Goal: Check status: Check status

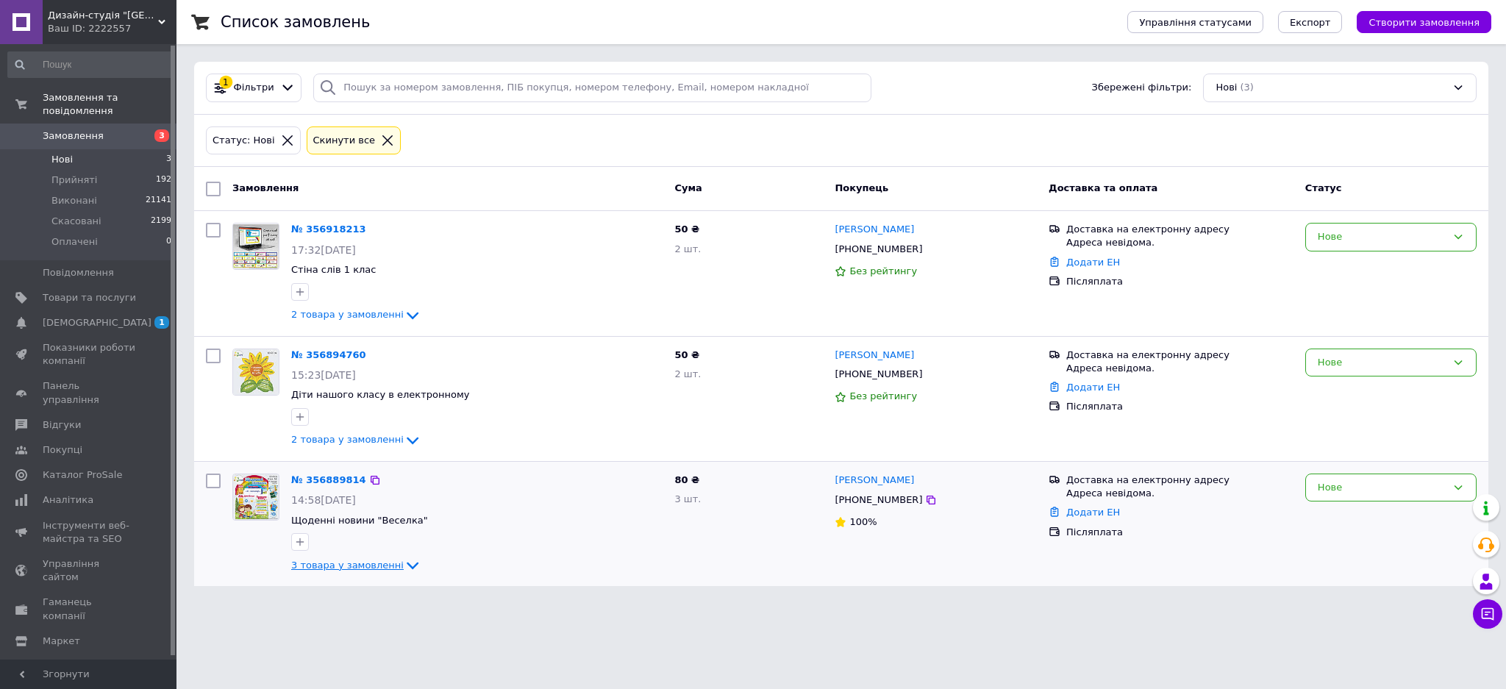
click at [375, 562] on span "3 товара у замовленні" at bounding box center [347, 565] width 112 height 11
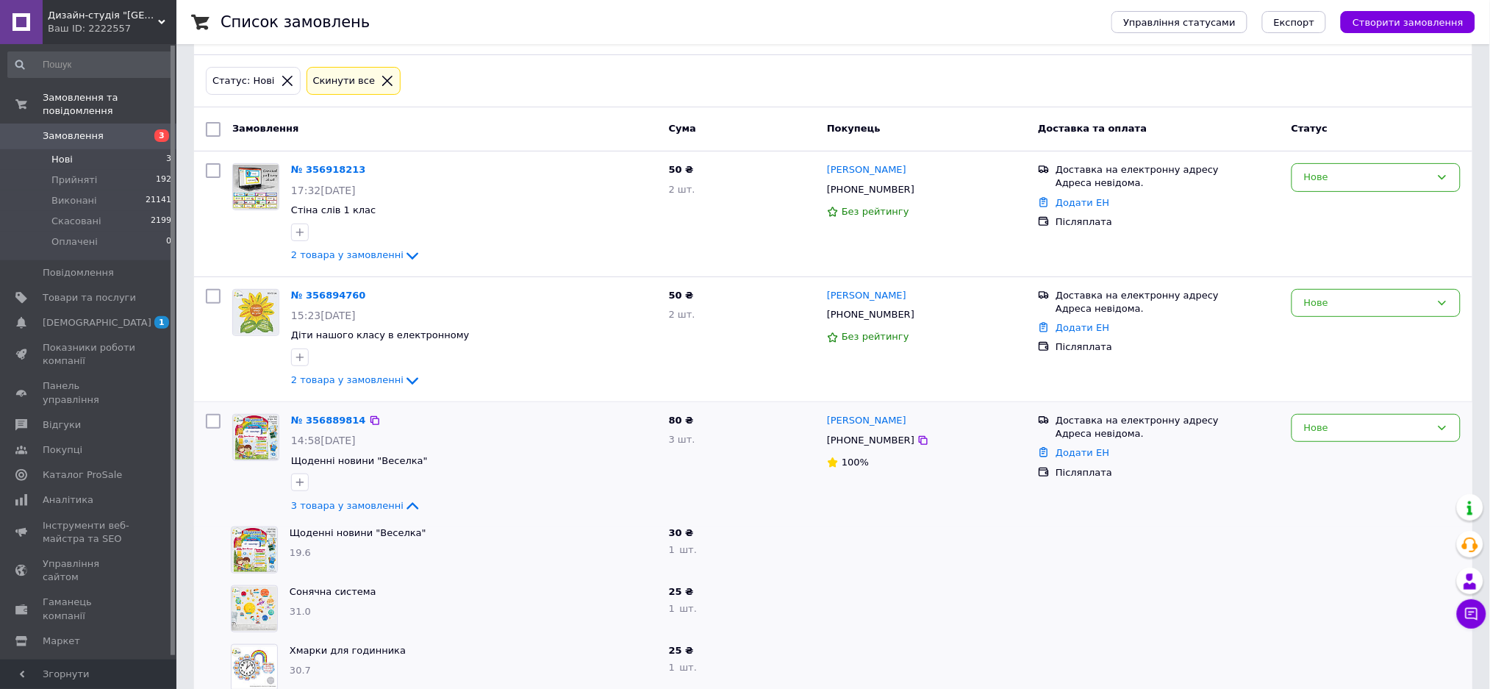
scroll to position [91, 0]
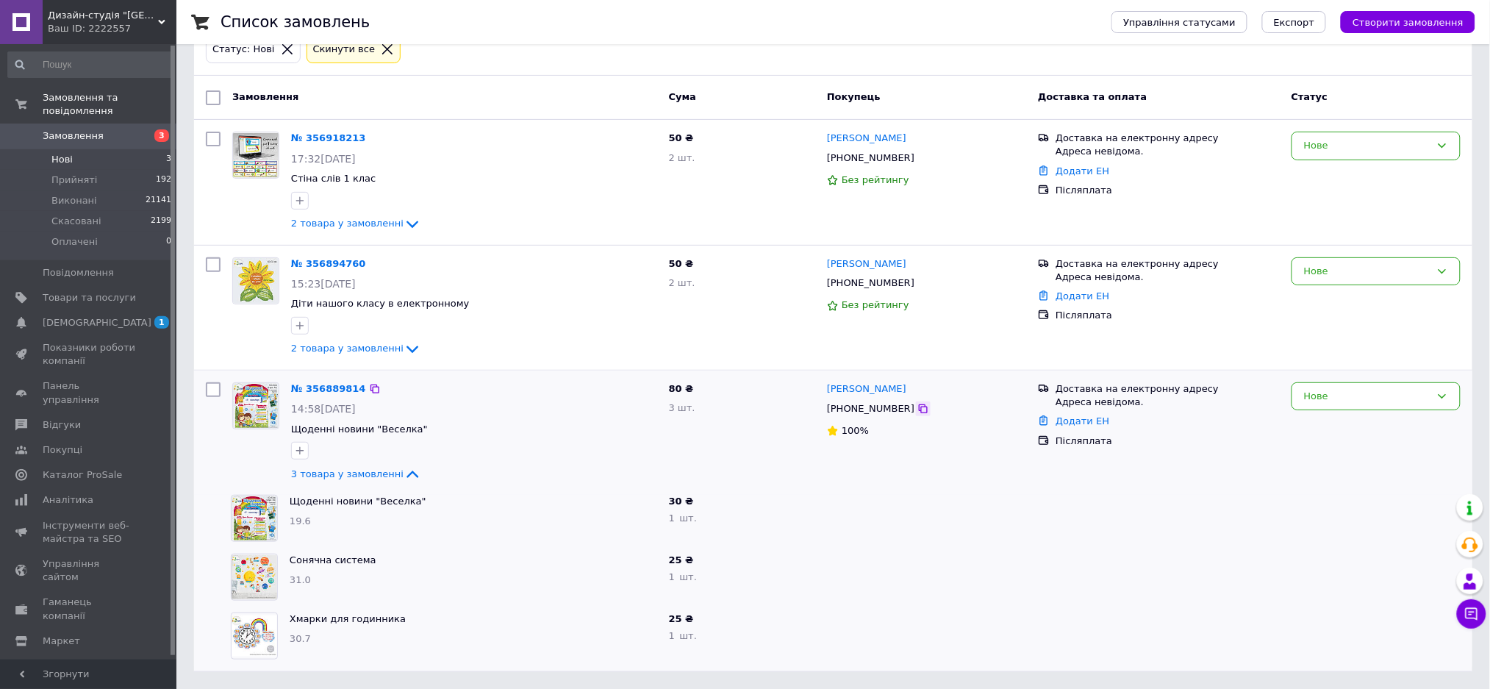
click at [918, 409] on icon at bounding box center [924, 409] width 12 height 12
click at [1293, 632] on div at bounding box center [1376, 636] width 181 height 59
click at [1393, 387] on div "Нове" at bounding box center [1376, 396] width 169 height 29
click at [1363, 423] on li "Прийнято" at bounding box center [1377, 426] width 168 height 27
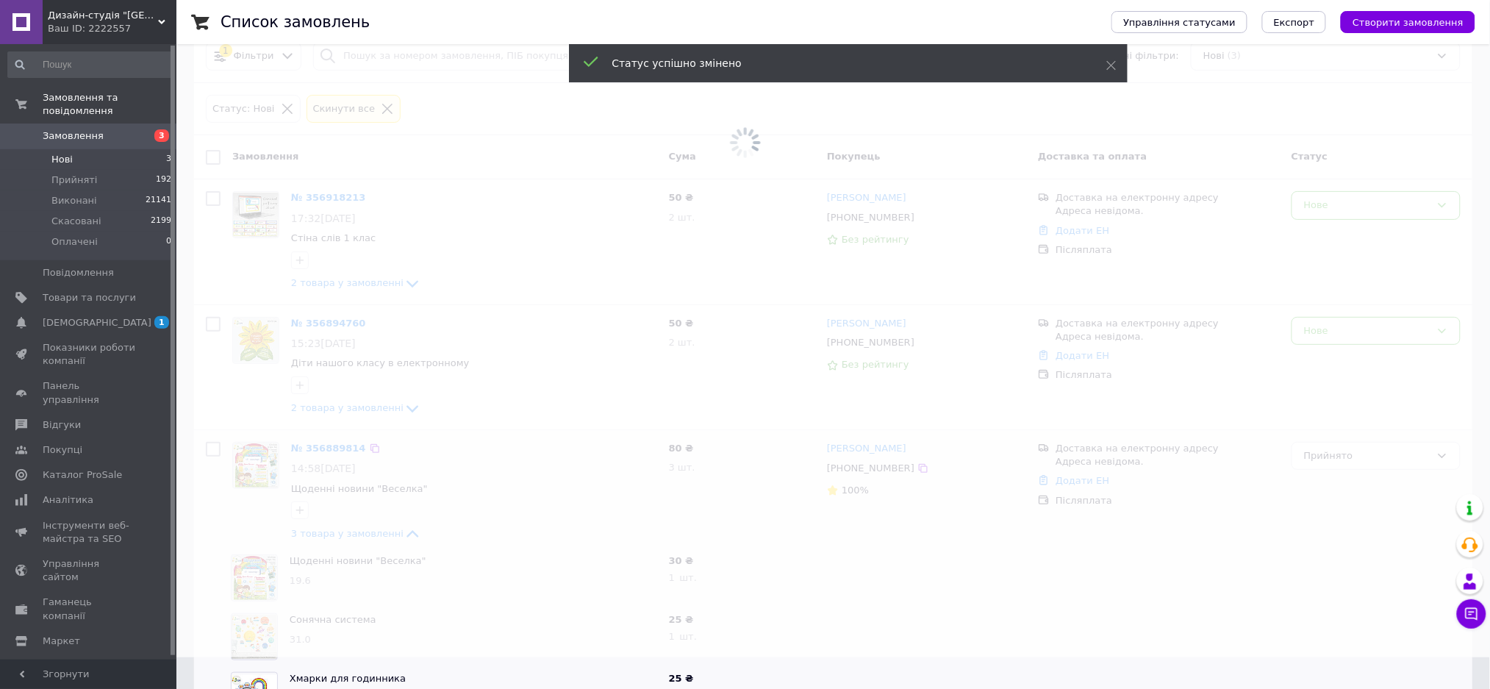
scroll to position [0, 0]
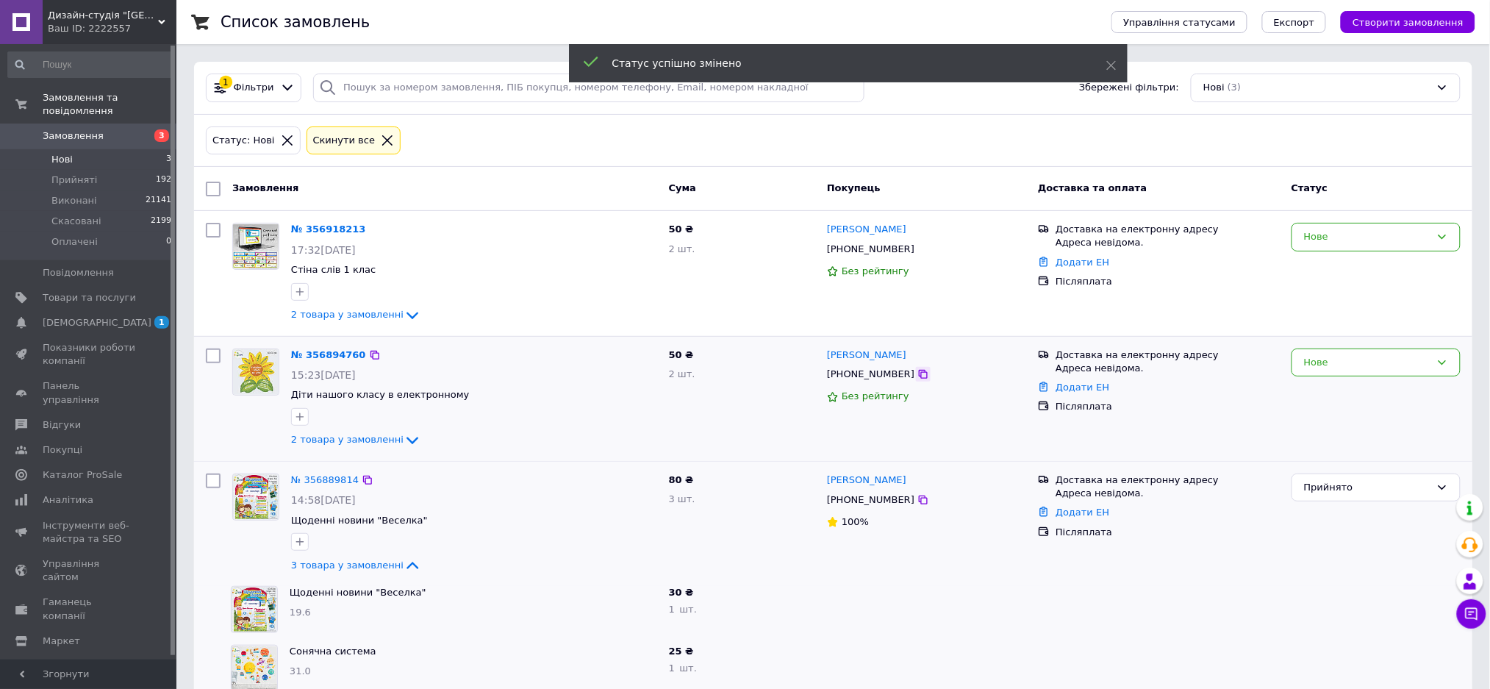
click at [919, 374] on icon at bounding box center [923, 374] width 9 height 9
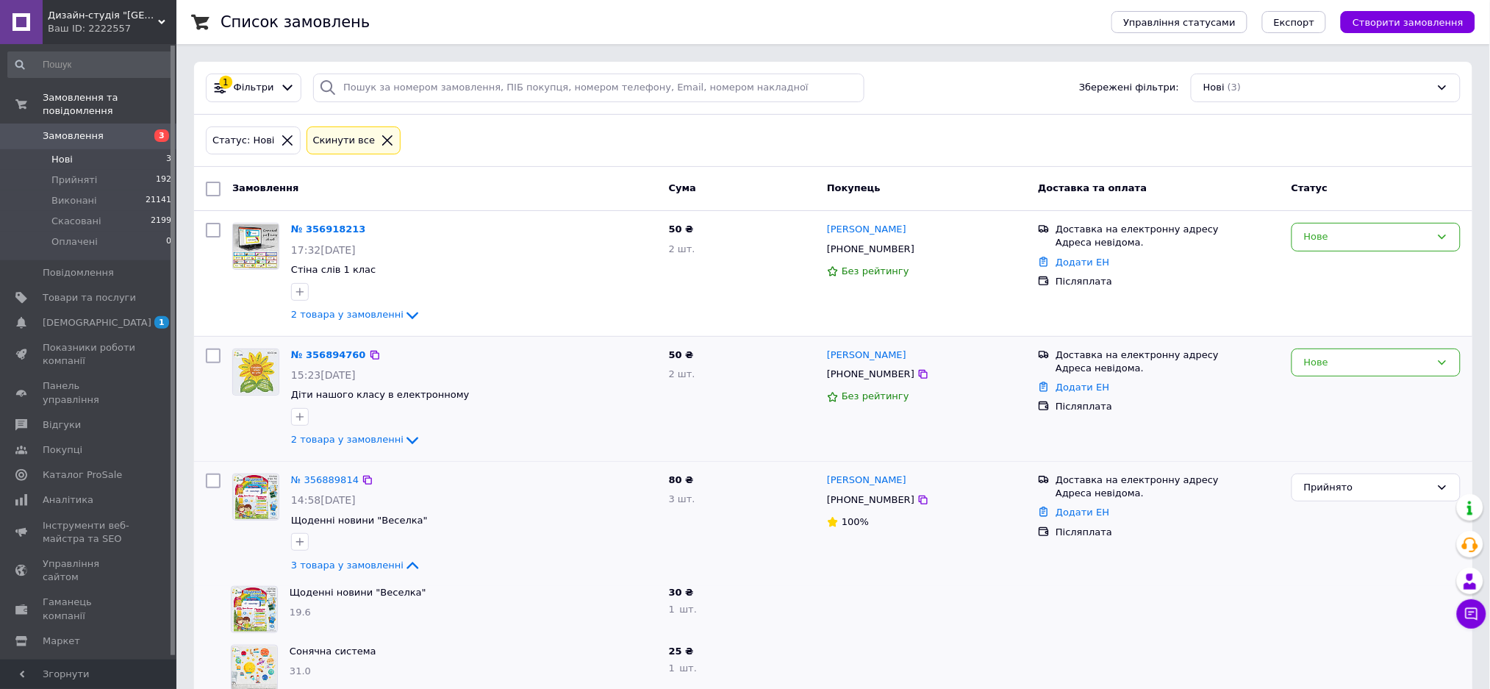
click at [1384, 431] on div "Нове" at bounding box center [1376, 399] width 181 height 112
click at [360, 437] on span "2 товара у замовленні" at bounding box center [347, 440] width 112 height 11
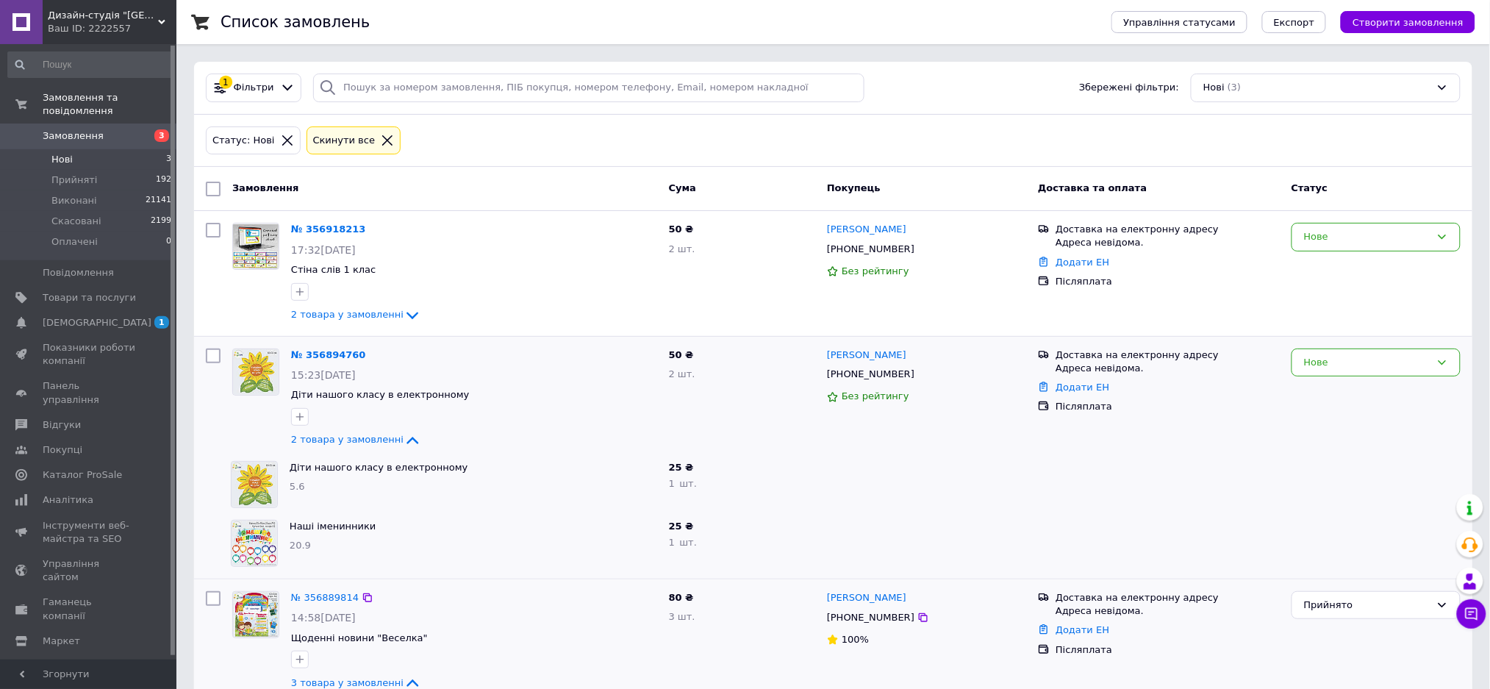
scroll to position [98, 0]
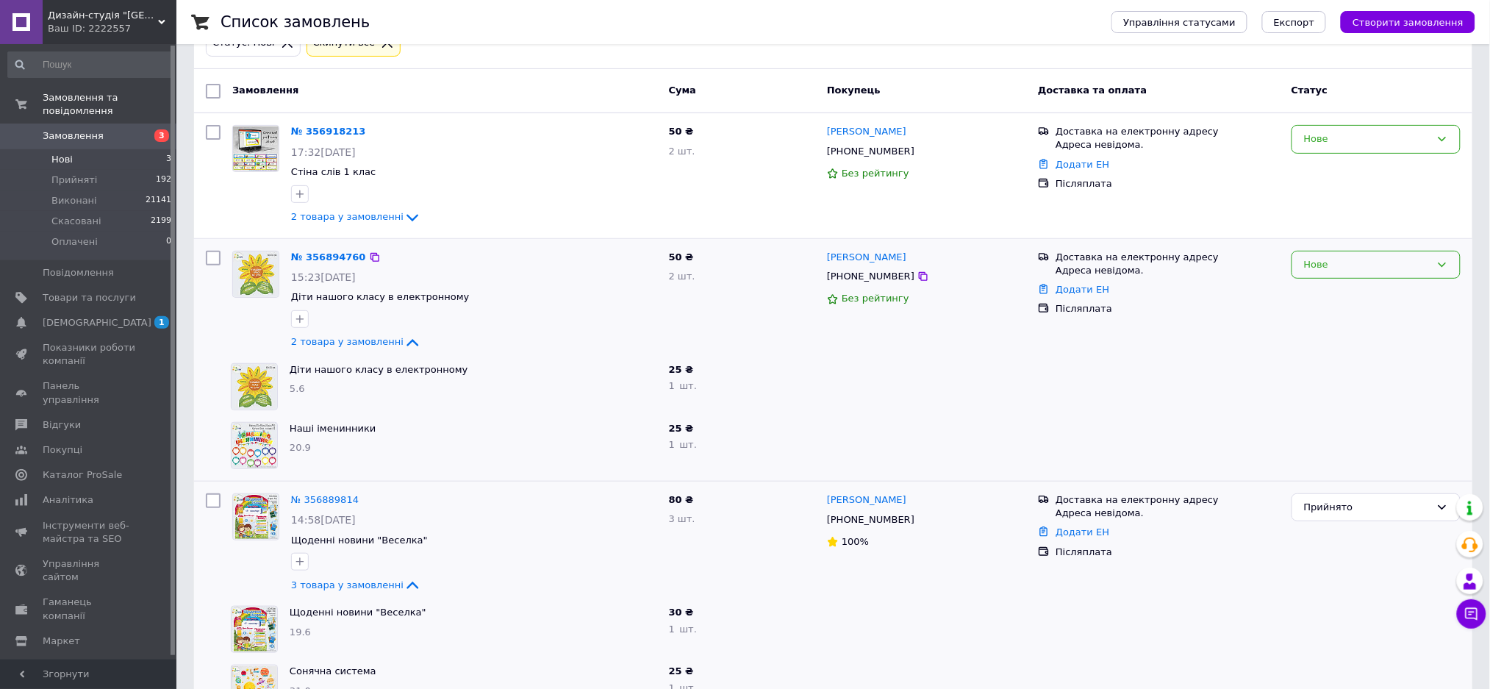
click at [1416, 262] on div "Нове" at bounding box center [1367, 264] width 126 height 15
click at [1395, 293] on li "Прийнято" at bounding box center [1377, 295] width 168 height 27
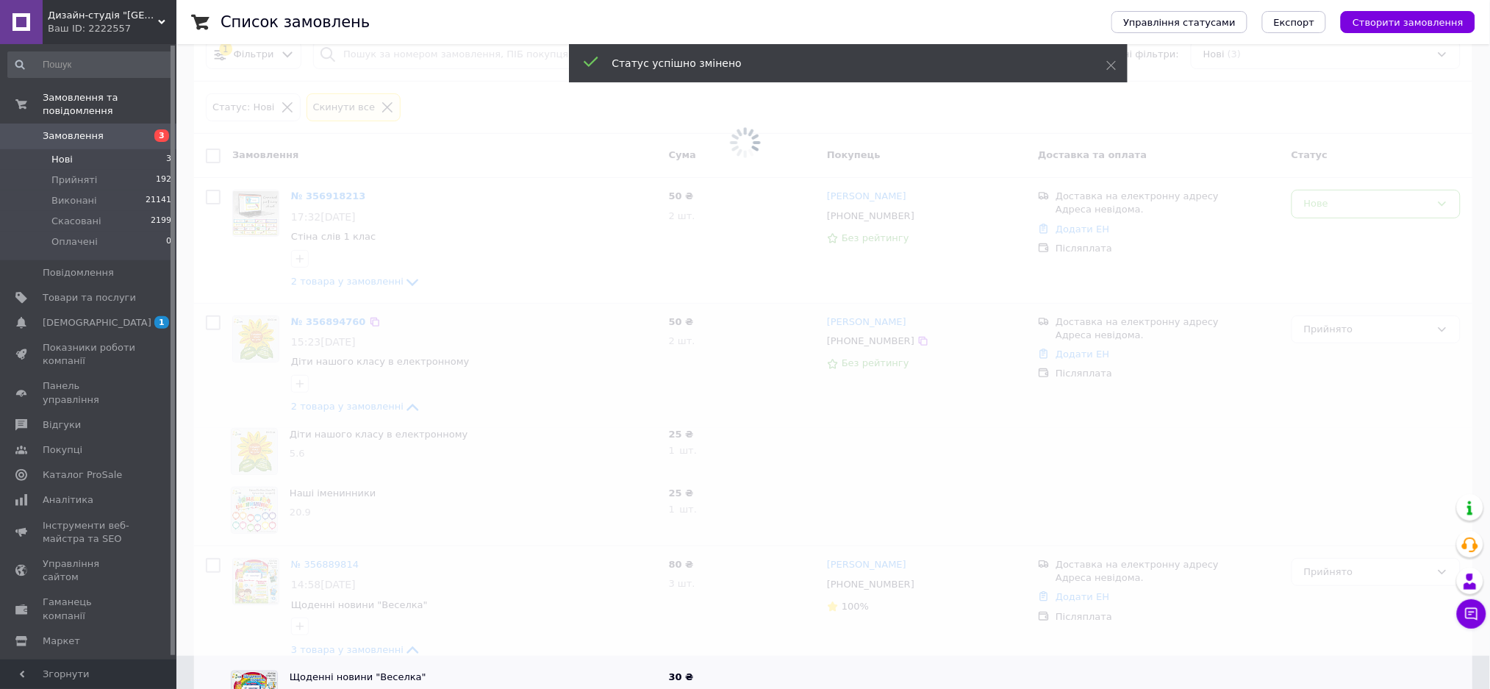
scroll to position [0, 0]
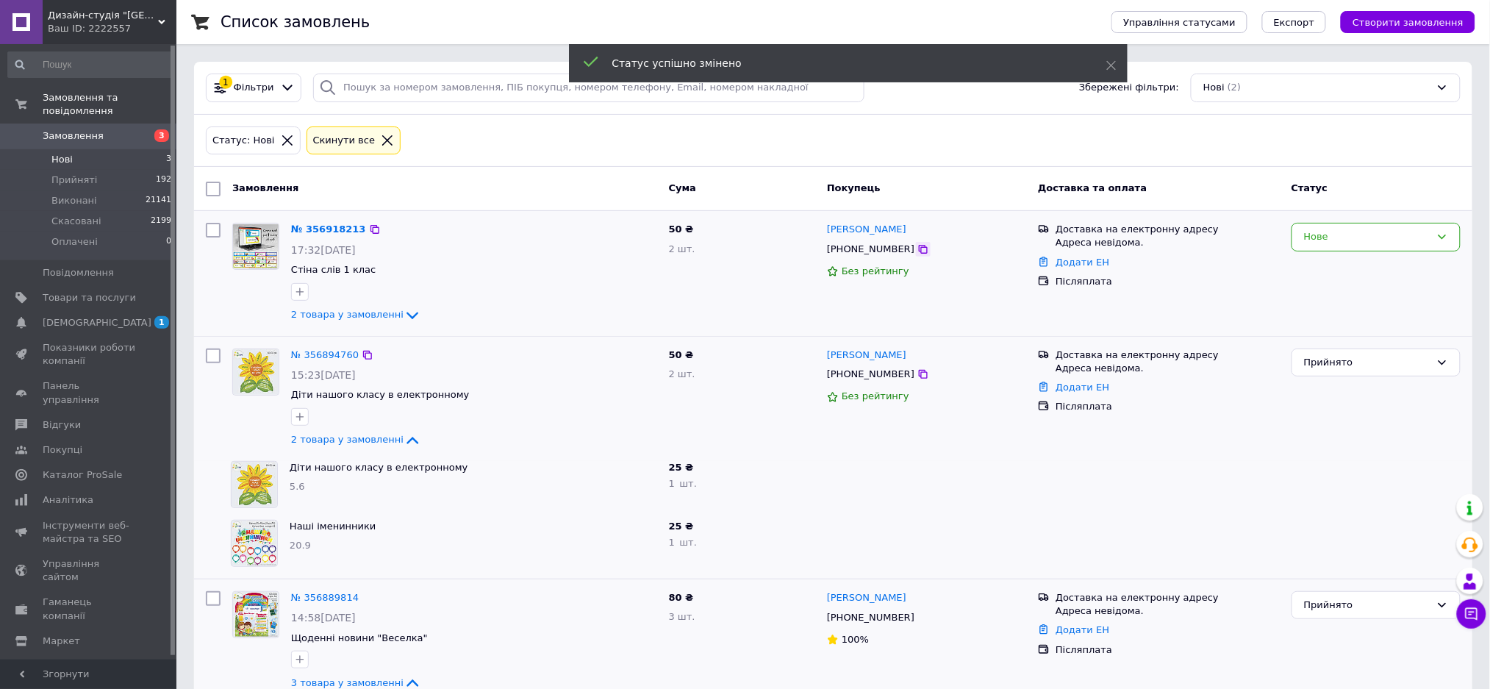
click at [918, 251] on icon at bounding box center [924, 249] width 12 height 12
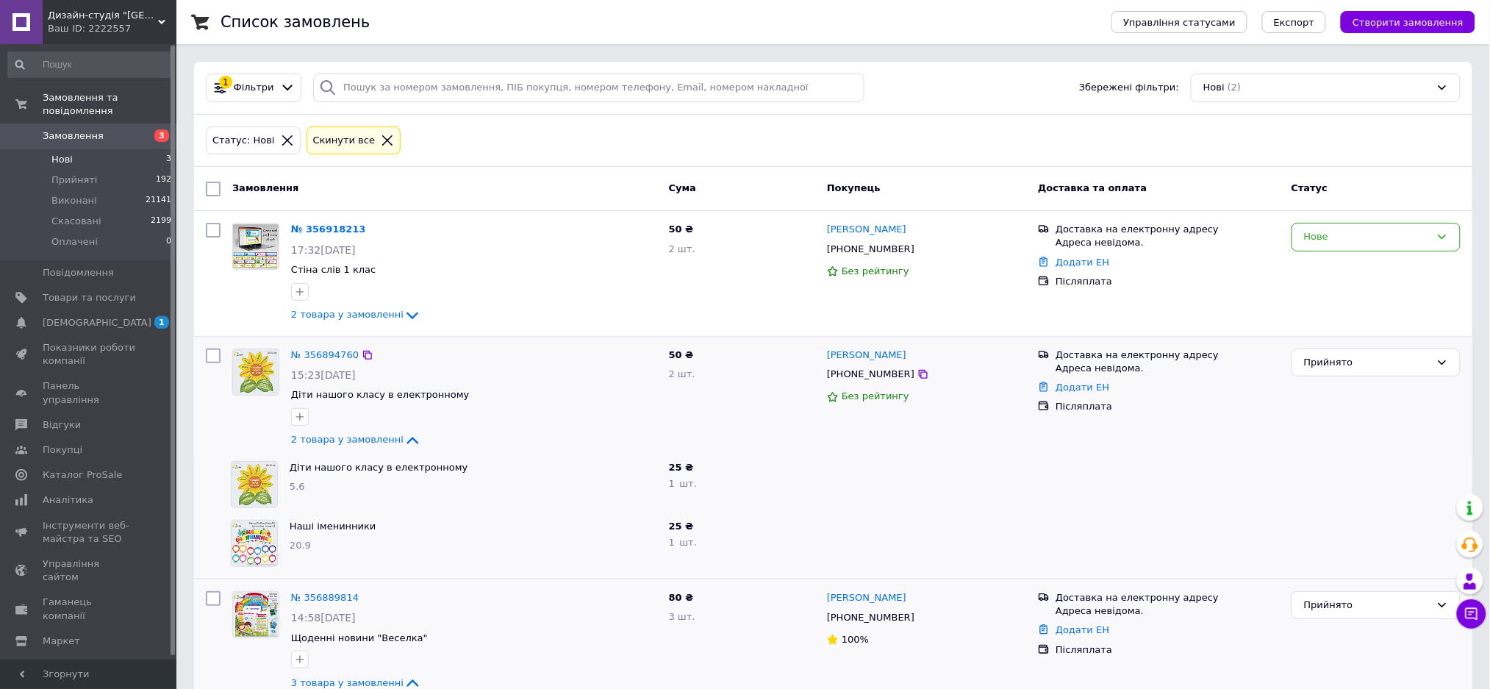
click at [1421, 433] on div "Прийнято" at bounding box center [1376, 399] width 181 height 112
click at [332, 316] on span "2 товара у замовленні" at bounding box center [347, 314] width 112 height 11
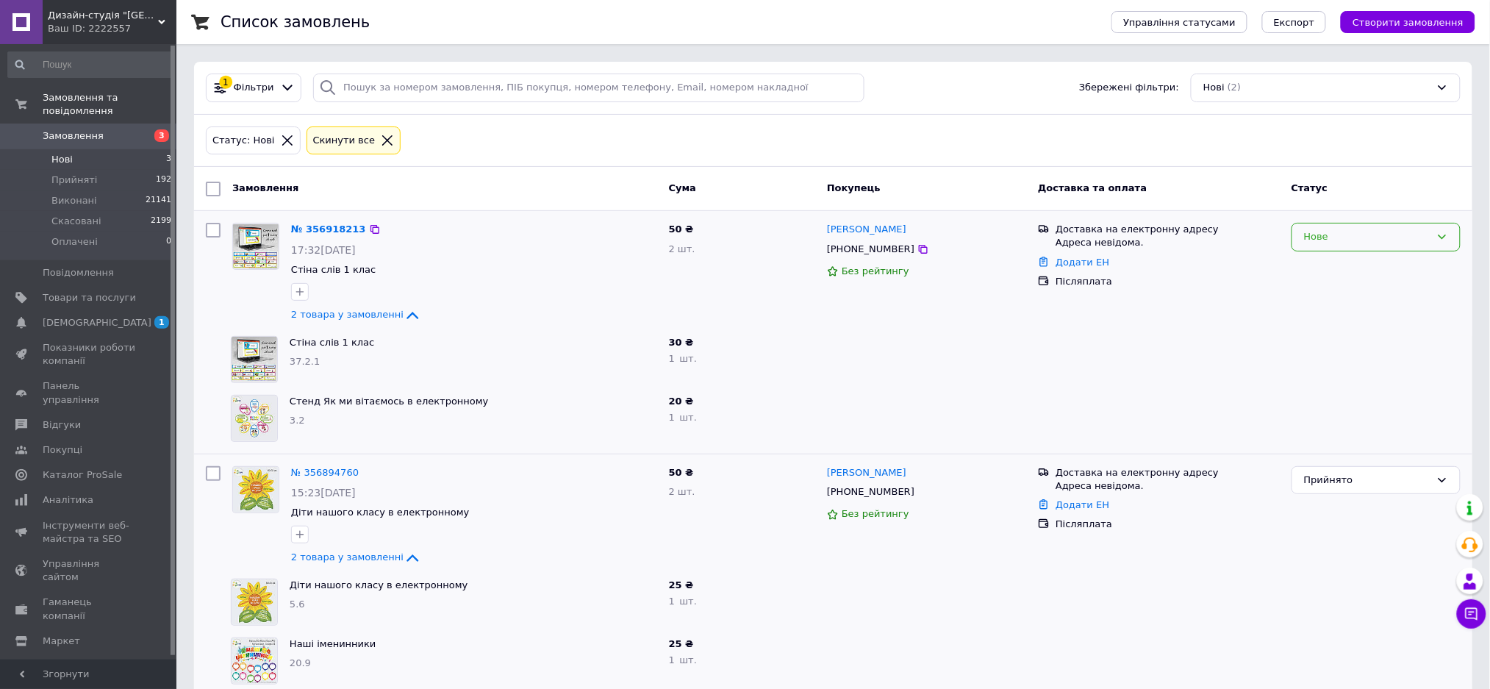
click at [1419, 251] on div "Нове" at bounding box center [1376, 237] width 169 height 29
click at [1395, 270] on li "Прийнято" at bounding box center [1377, 267] width 168 height 27
